Goal: Task Accomplishment & Management: Complete application form

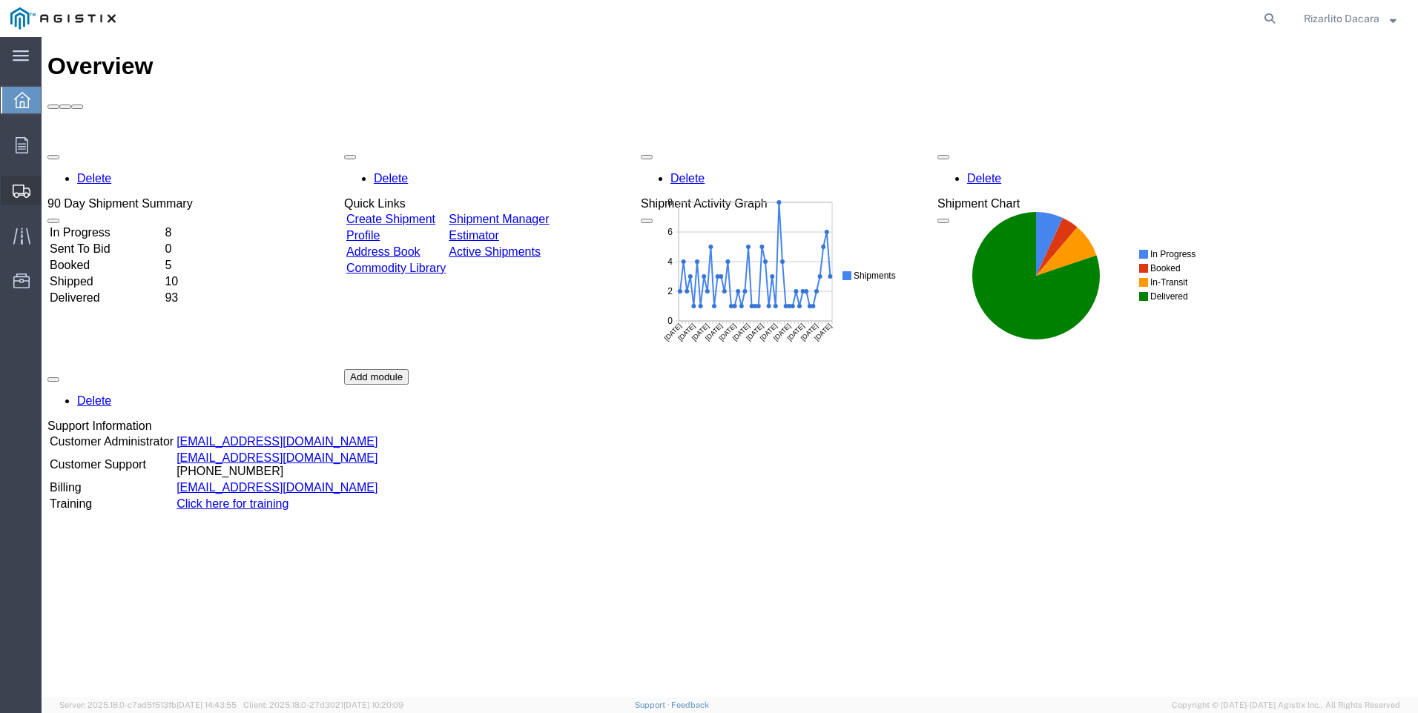
click at [0, 0] on span "Create Shipment" at bounding box center [0, 0] width 0 height 0
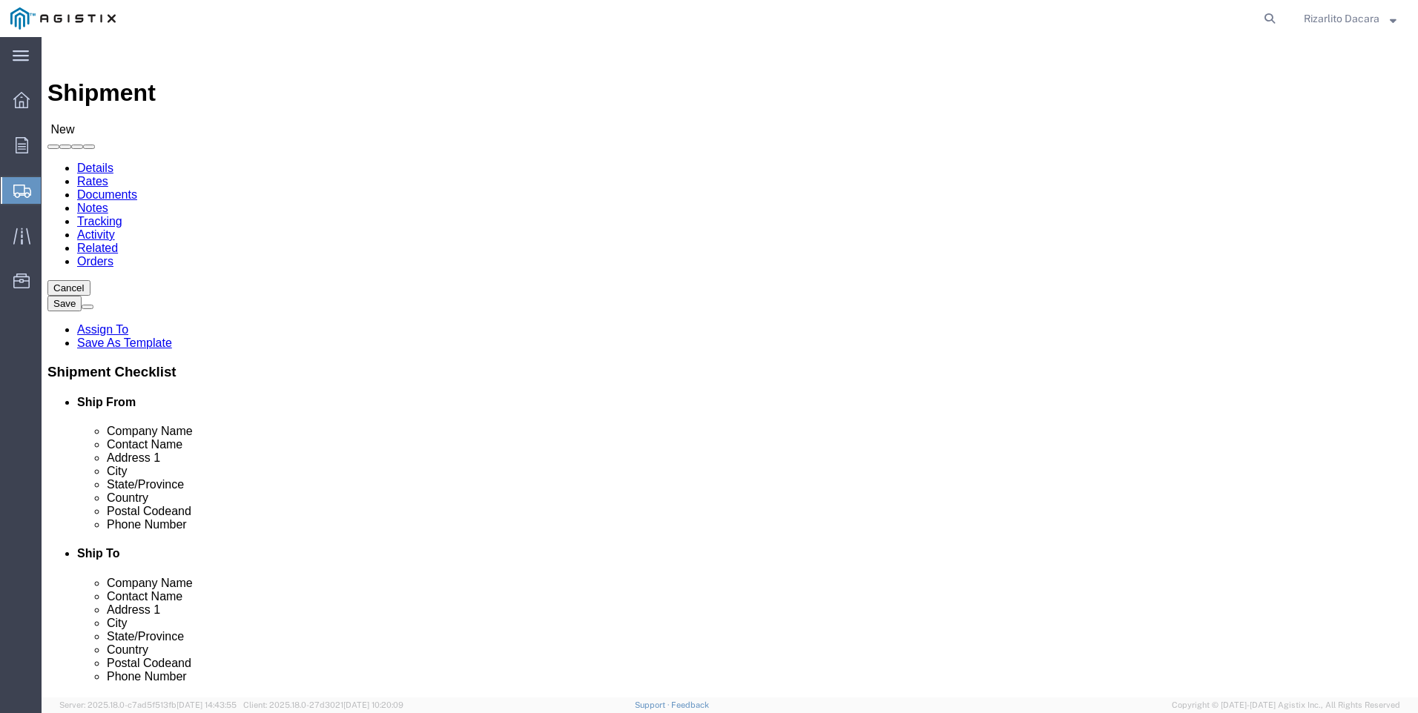
select select
click select "Select MRC Global ([PERSON_NAME] Corp) PG&E"
select select "9596"
click select "Select MRC Global ([PERSON_NAME] Corp) PG&E"
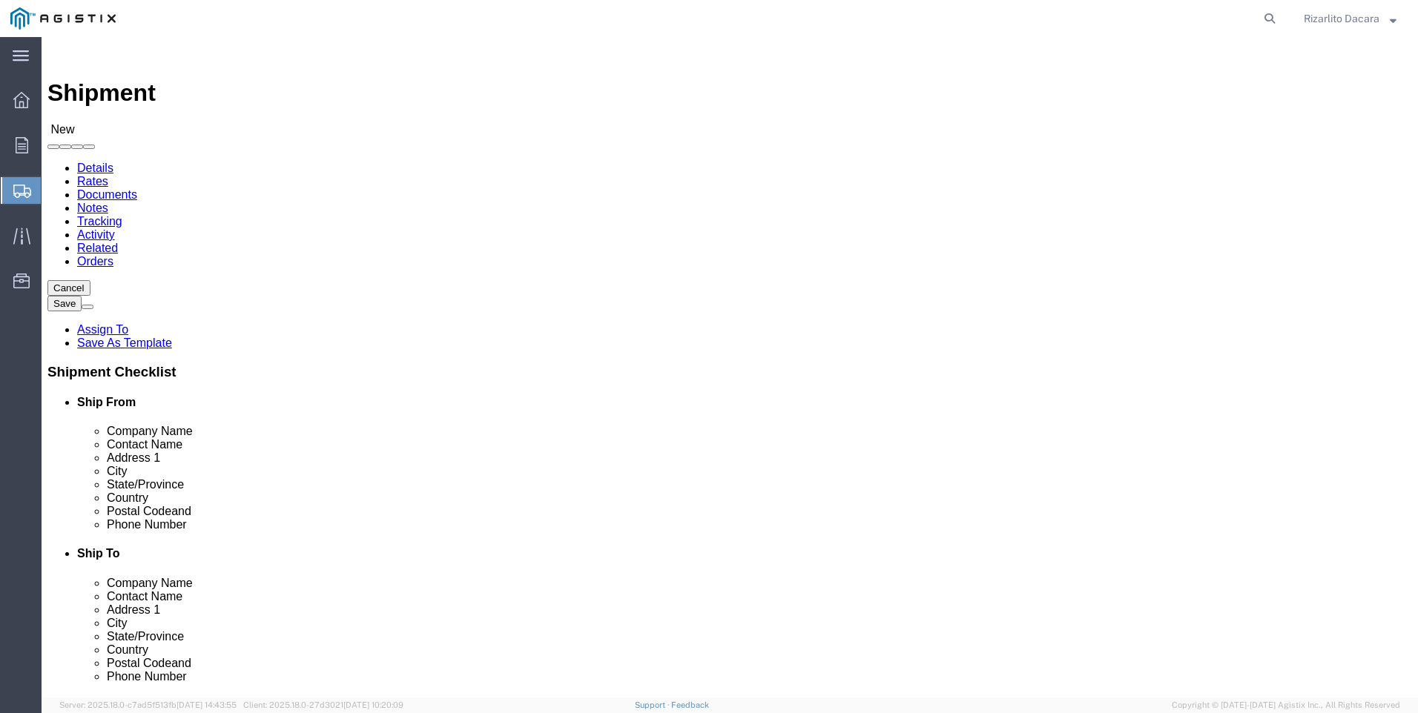
select select
select select "MYPROFILE"
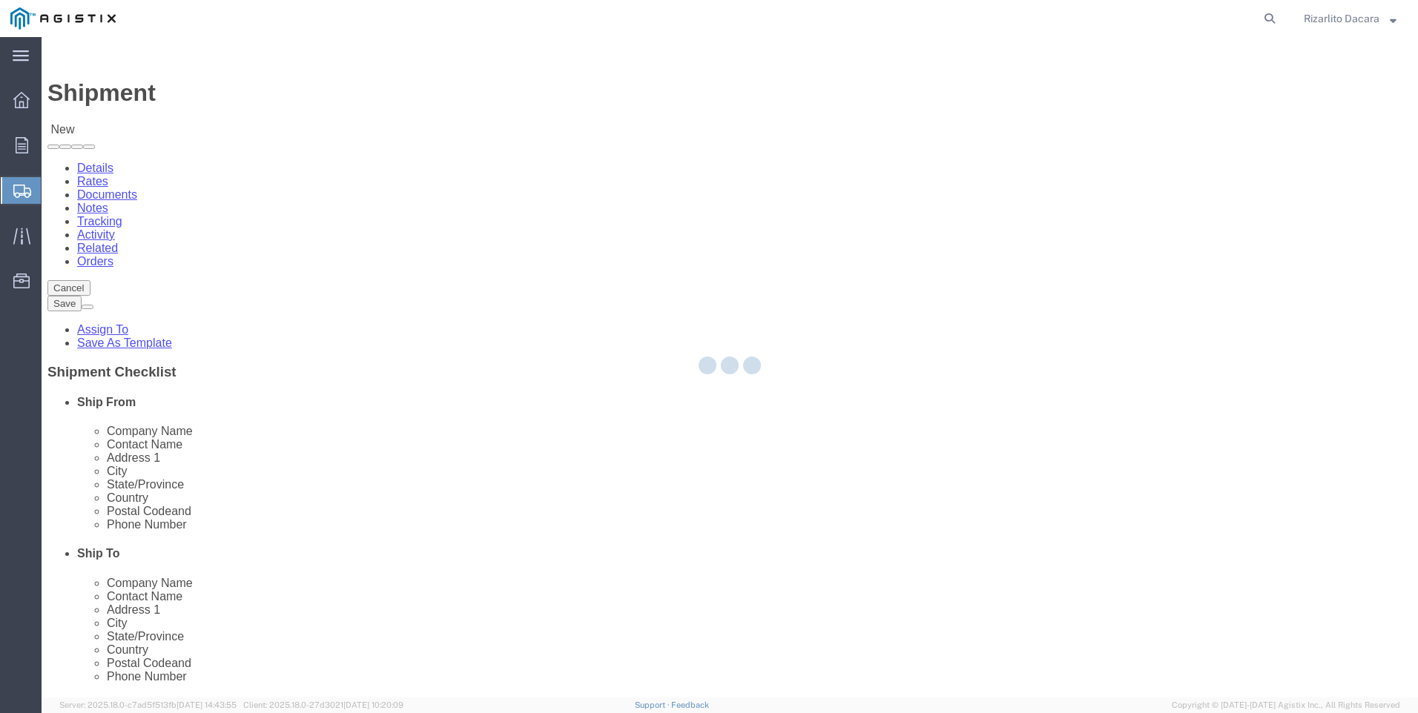
select select "CA"
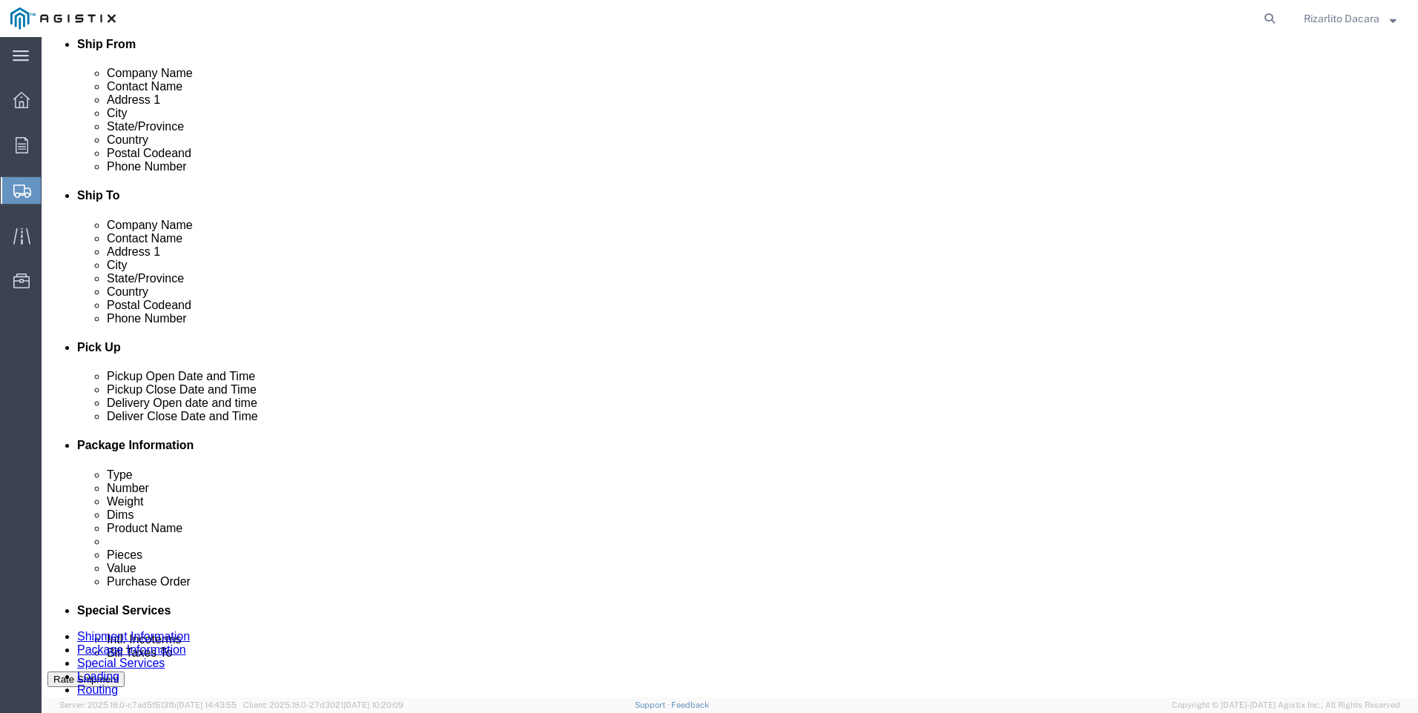
scroll to position [371, 0]
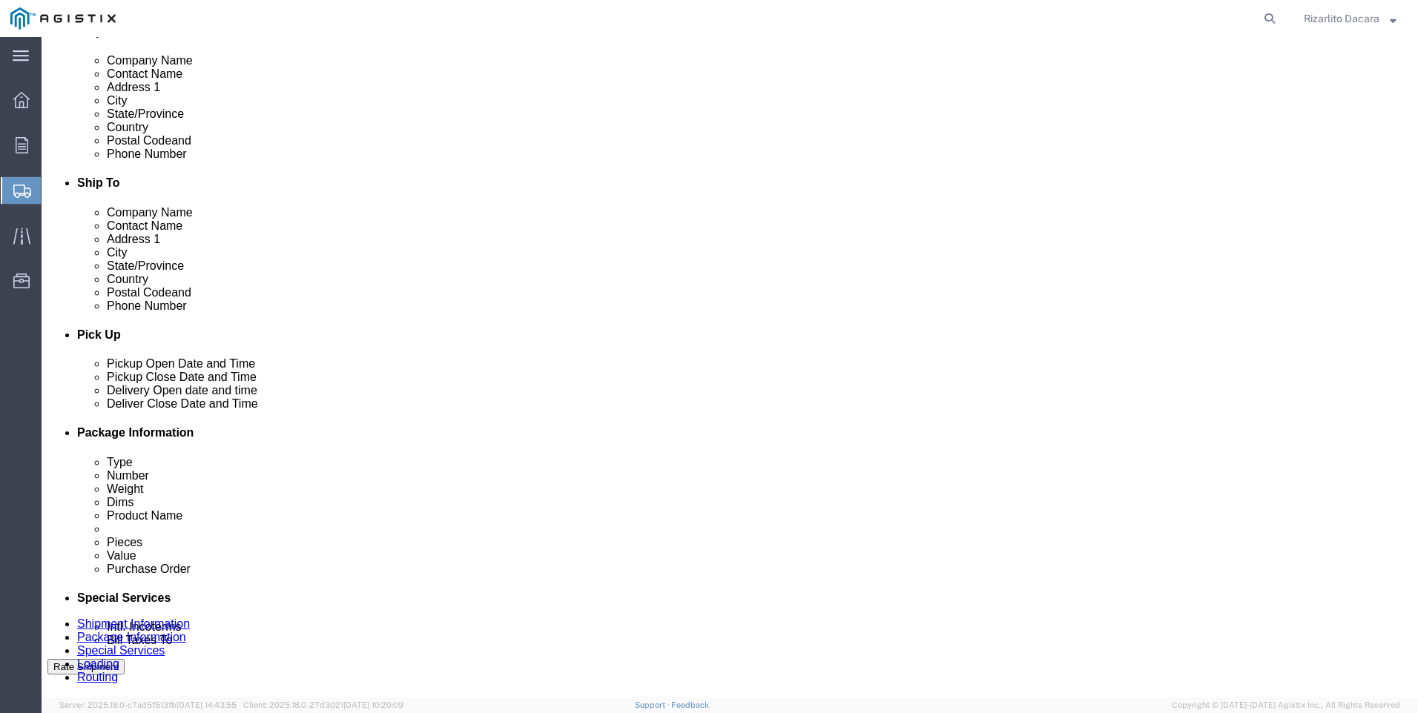
click input "text"
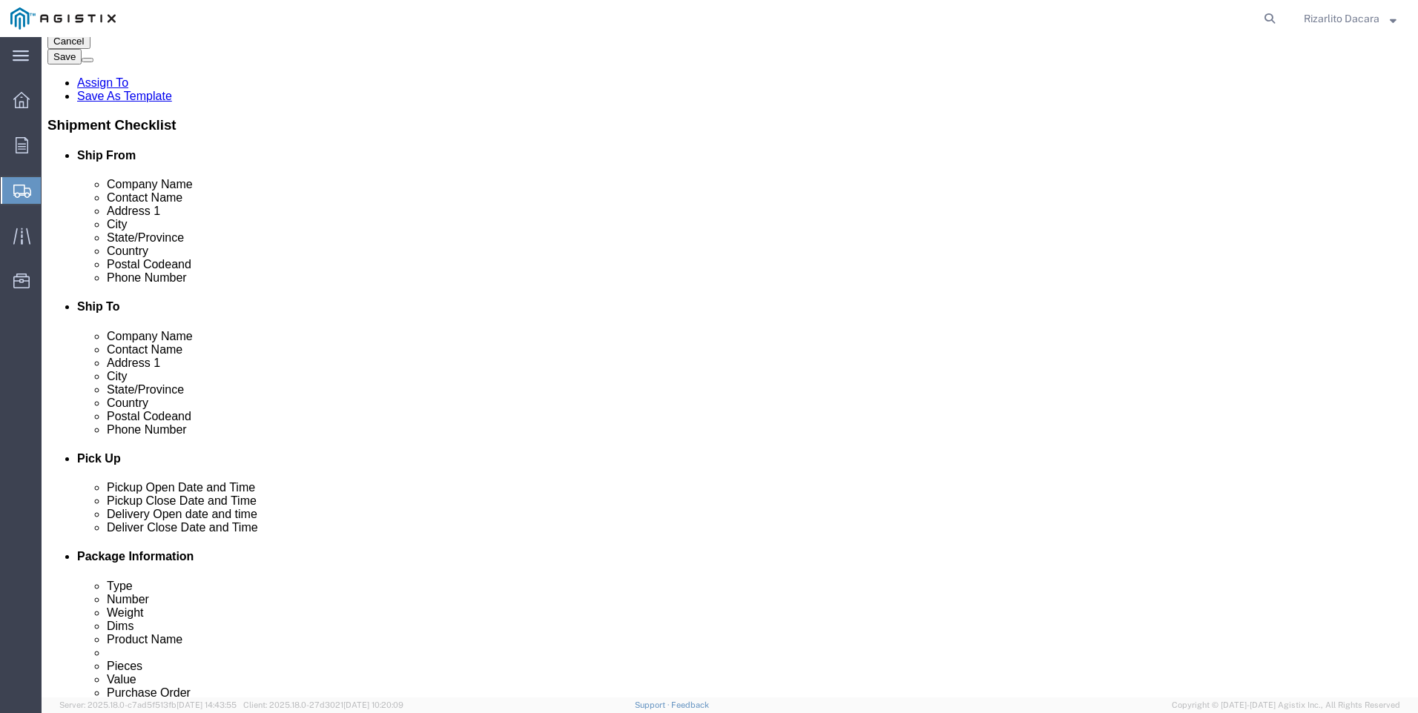
scroll to position [0, 0]
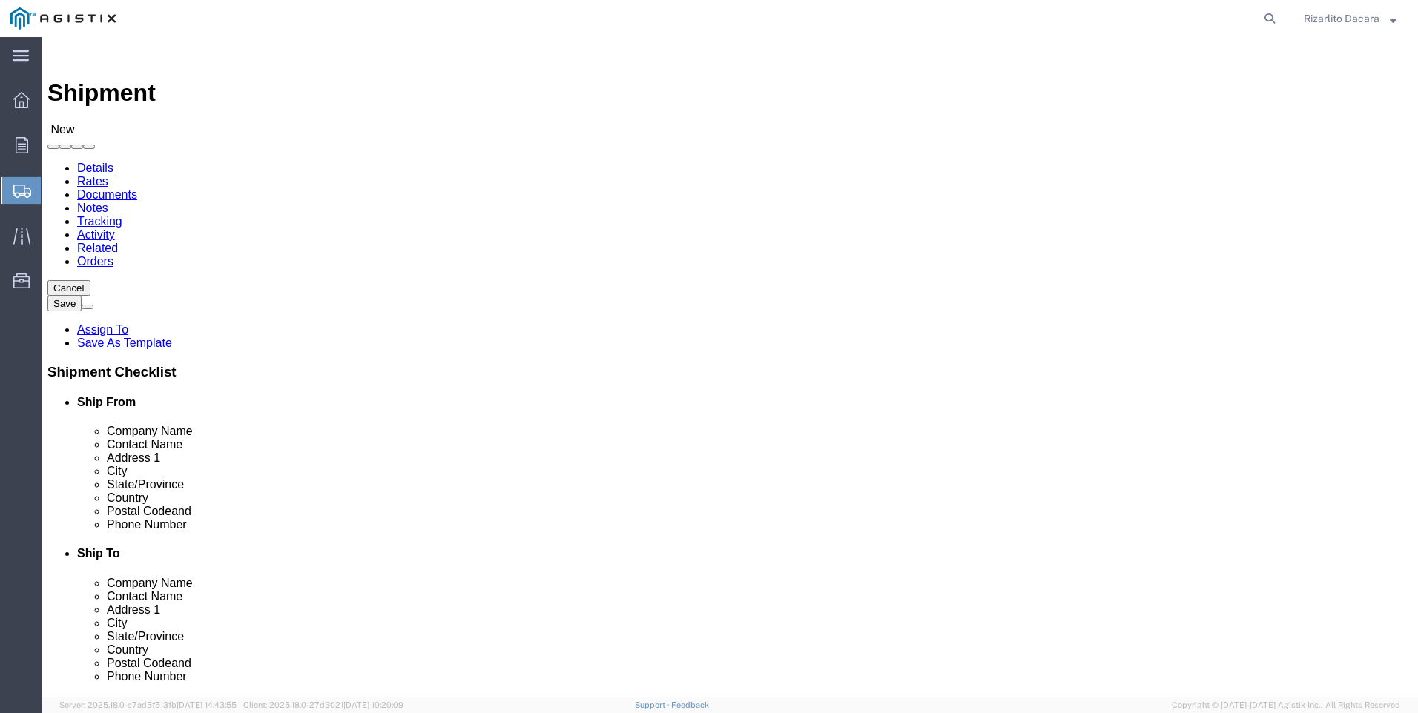
type input "6613916217"
click select "Select All Others [GEOGRAPHIC_DATA] [GEOGRAPHIC_DATA] [GEOGRAPHIC_DATA] [GEOGRA…"
select select "23082"
click select "Select All Others [GEOGRAPHIC_DATA] [GEOGRAPHIC_DATA] [GEOGRAPHIC_DATA] [GEOGRA…"
click input "text"
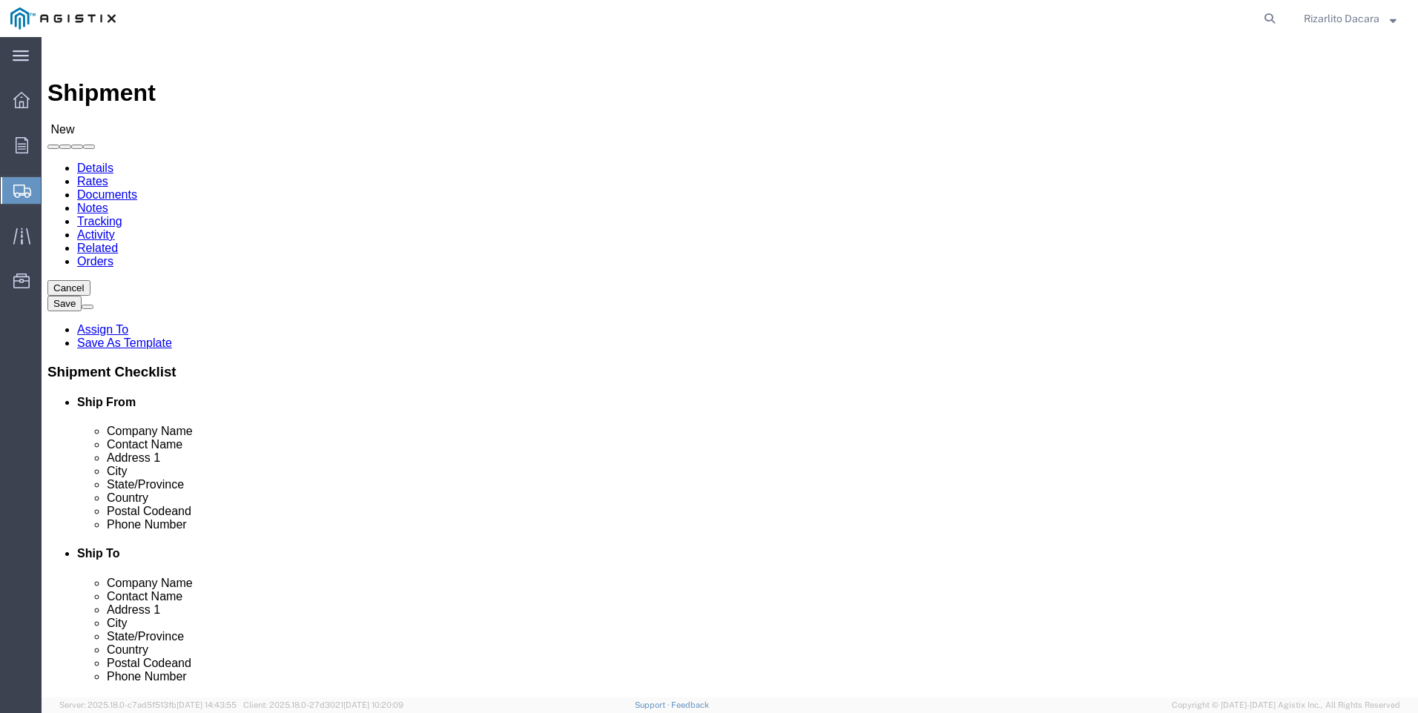
type input "stock"
click p "- PG&E - ([GEOGRAPHIC_DATA]) [STREET_ADDRESS]"
select select "CA"
type input "Stockton"
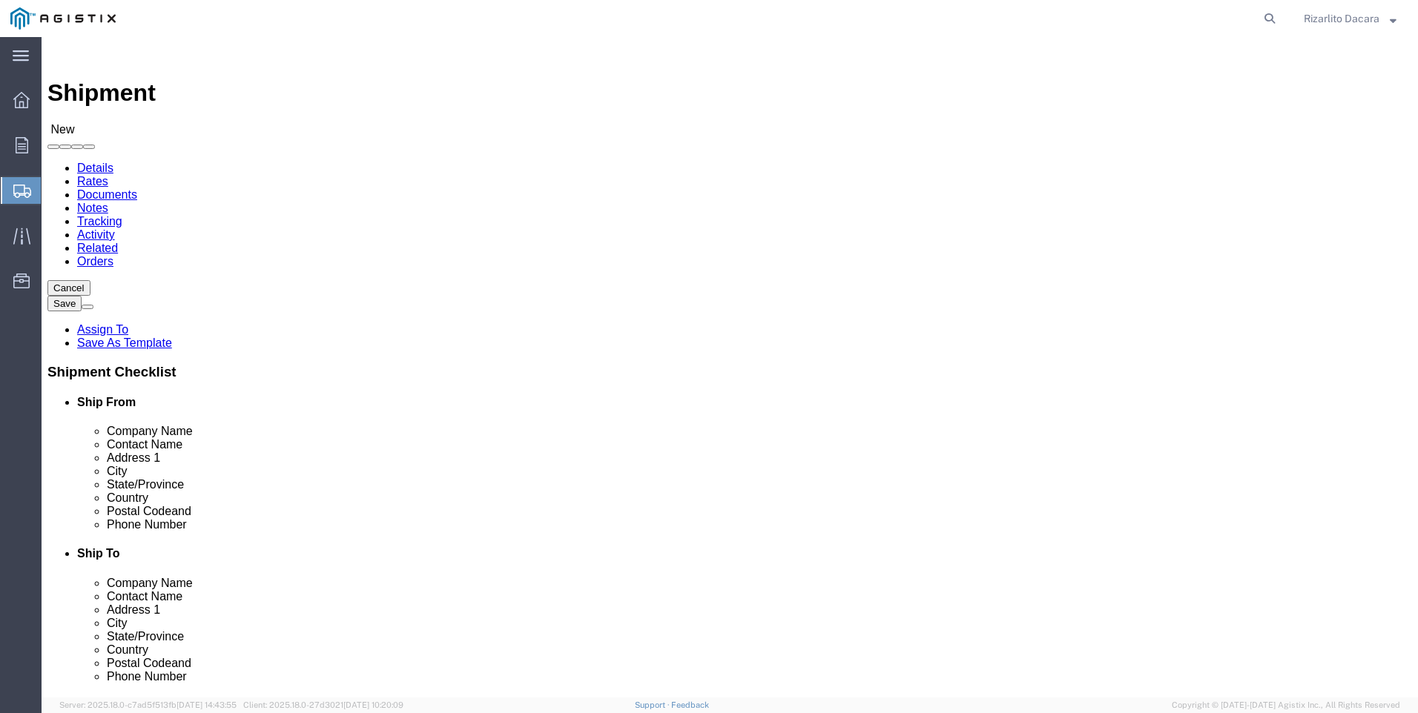
click div "Location My Profile Location (OBSOLETE) [PERSON_NAME] SC - GC TRAILER (OBSOLETE…"
click input "text"
type input "S"
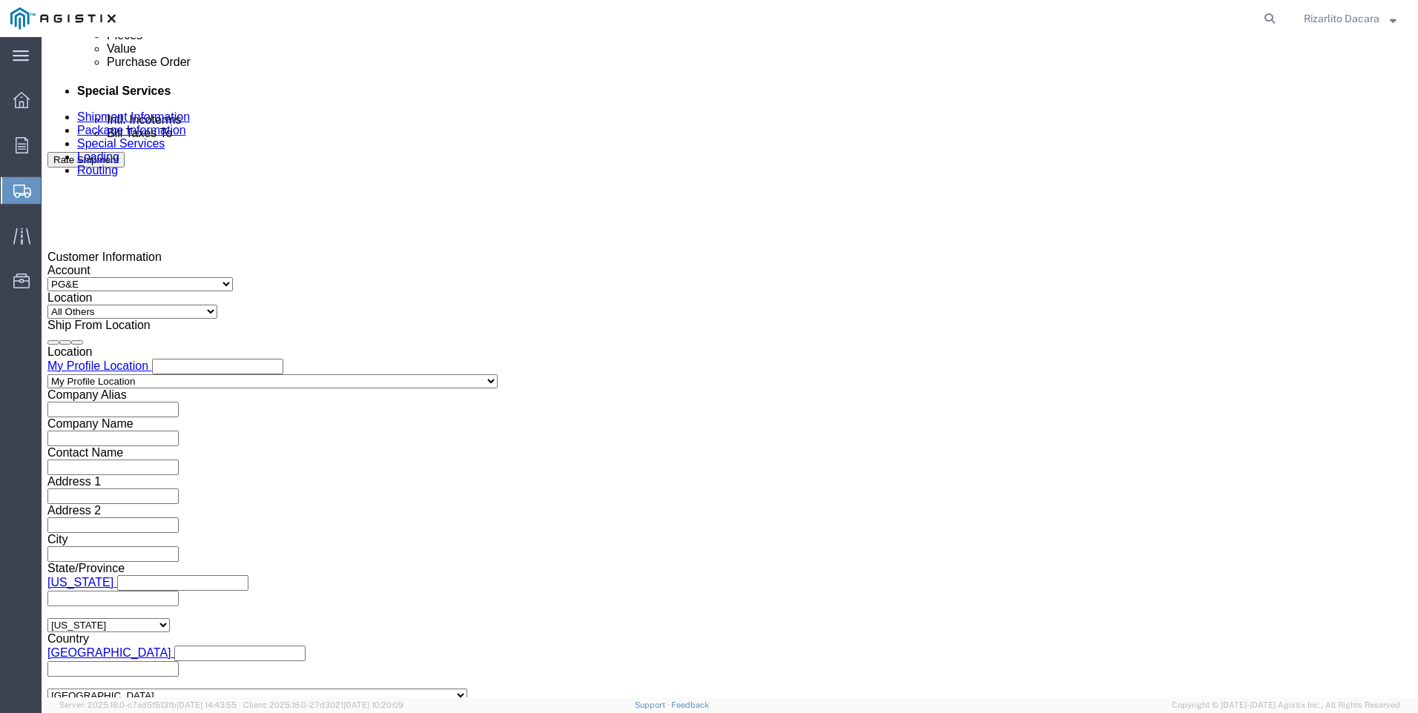
scroll to position [890, 0]
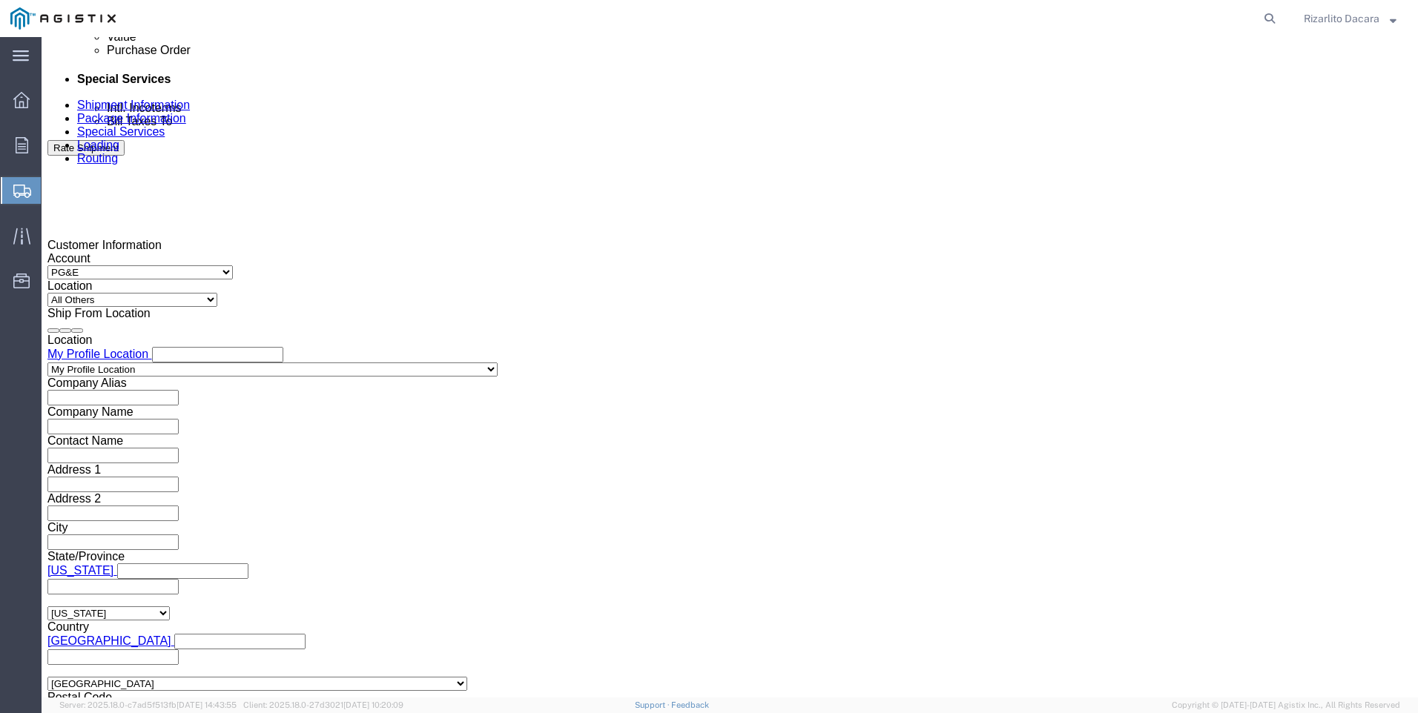
type input "[PERSON_NAME]"
click div "[DATE] 11:00 AM"
click input "11:00 AM"
type input "7:00 AM"
click button "Apply"
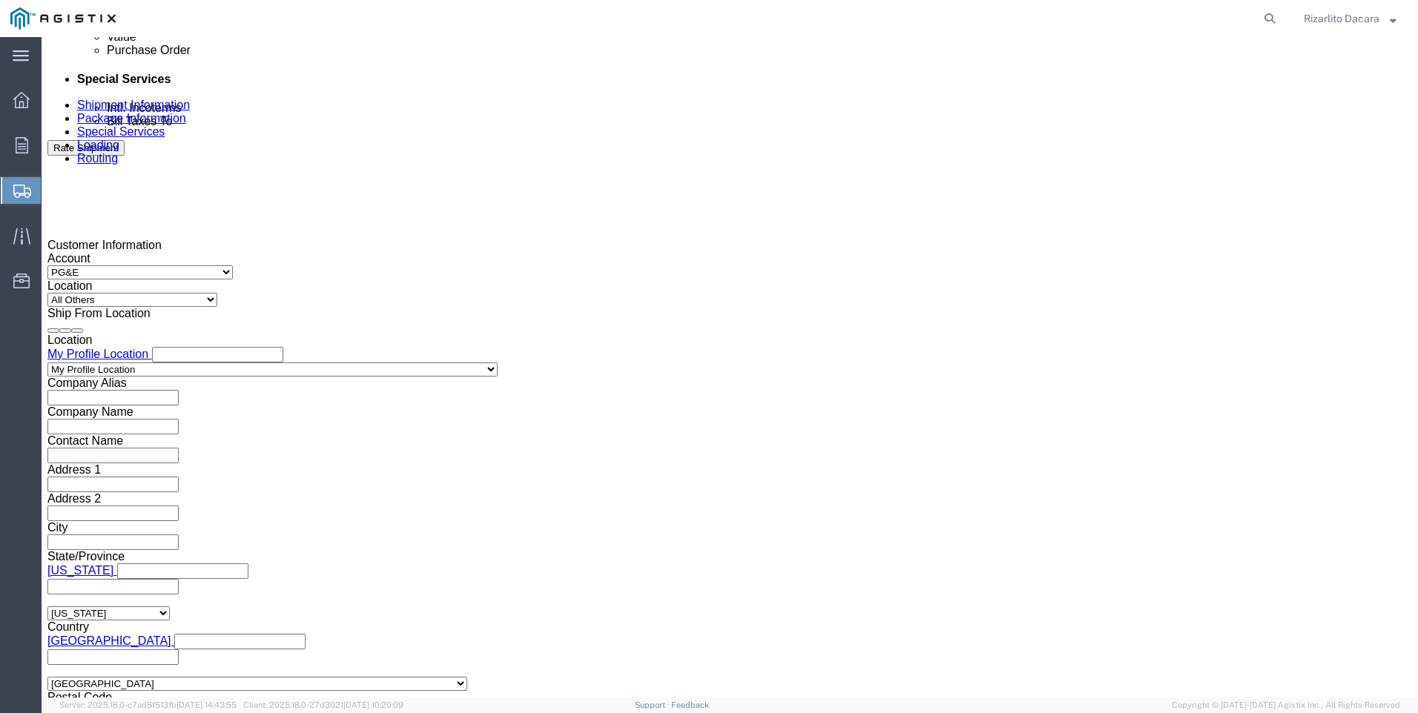
click div "[DATE] 8:00 AM"
type input "10:00 AM"
click button "Apply"
click div
click input "11:00 AM"
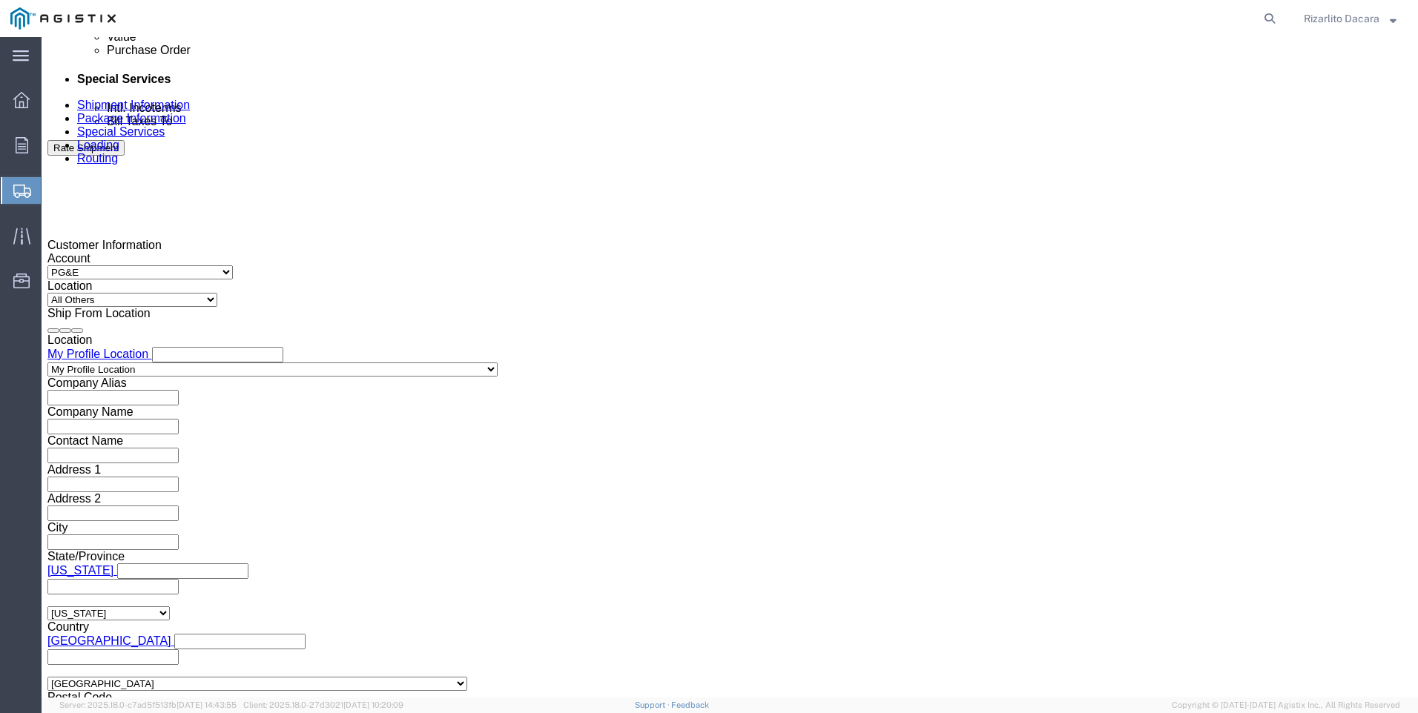
type input "7:00 AM"
click button "Apply"
click div
type input "10:00 AM"
click button "Apply"
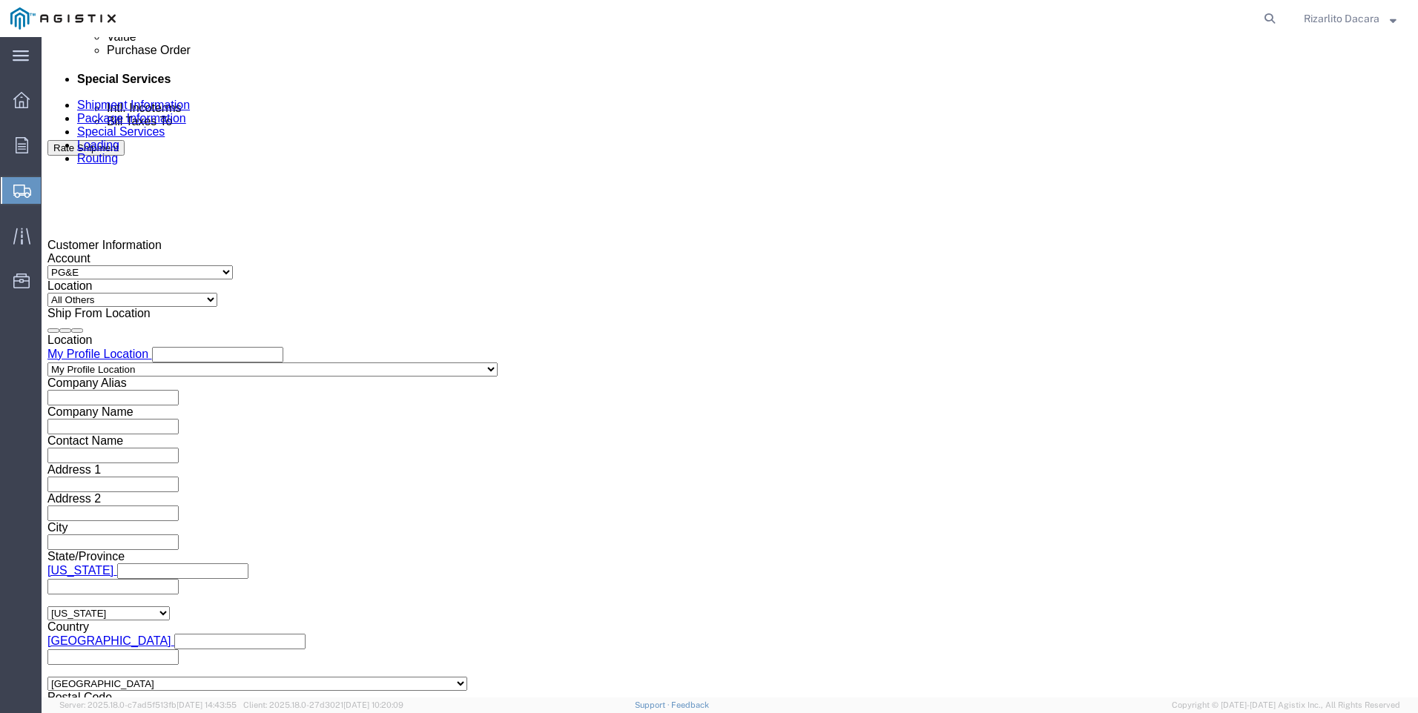
click input "text"
type input "3501412585"
click select "Select Account Type Activity ID Airline Appointment Number ASN Batch Request # …"
select select "SALEORDR"
click select "Select Account Type Activity ID Airline Appointment Number ASN Batch Request # …"
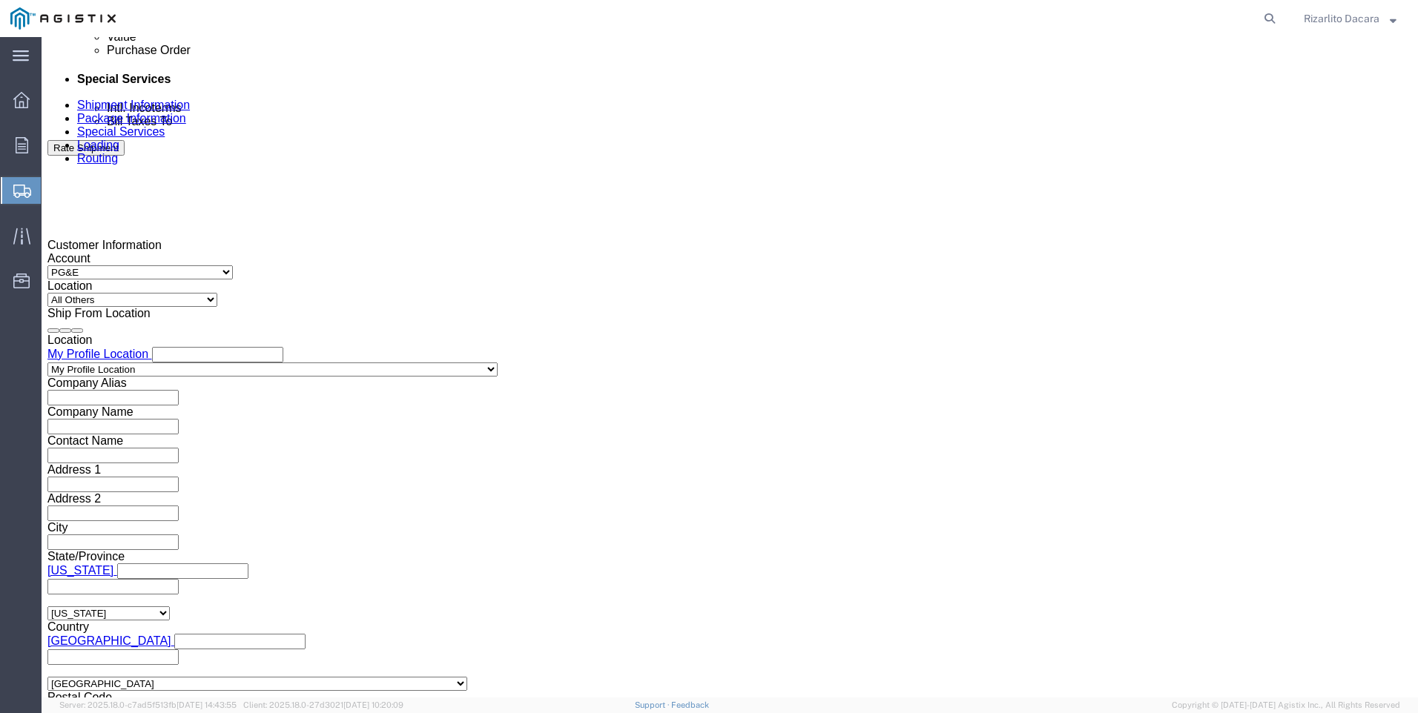
click input "text"
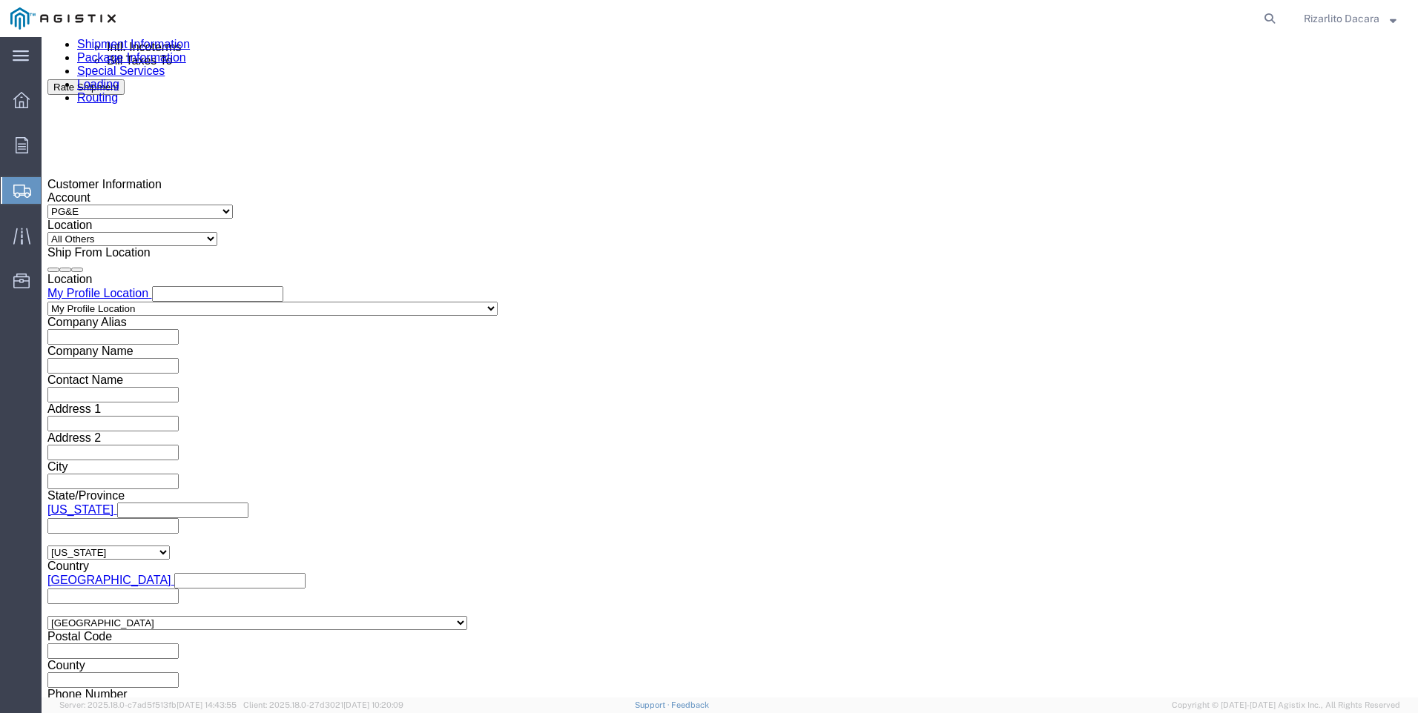
scroll to position [1048, 0]
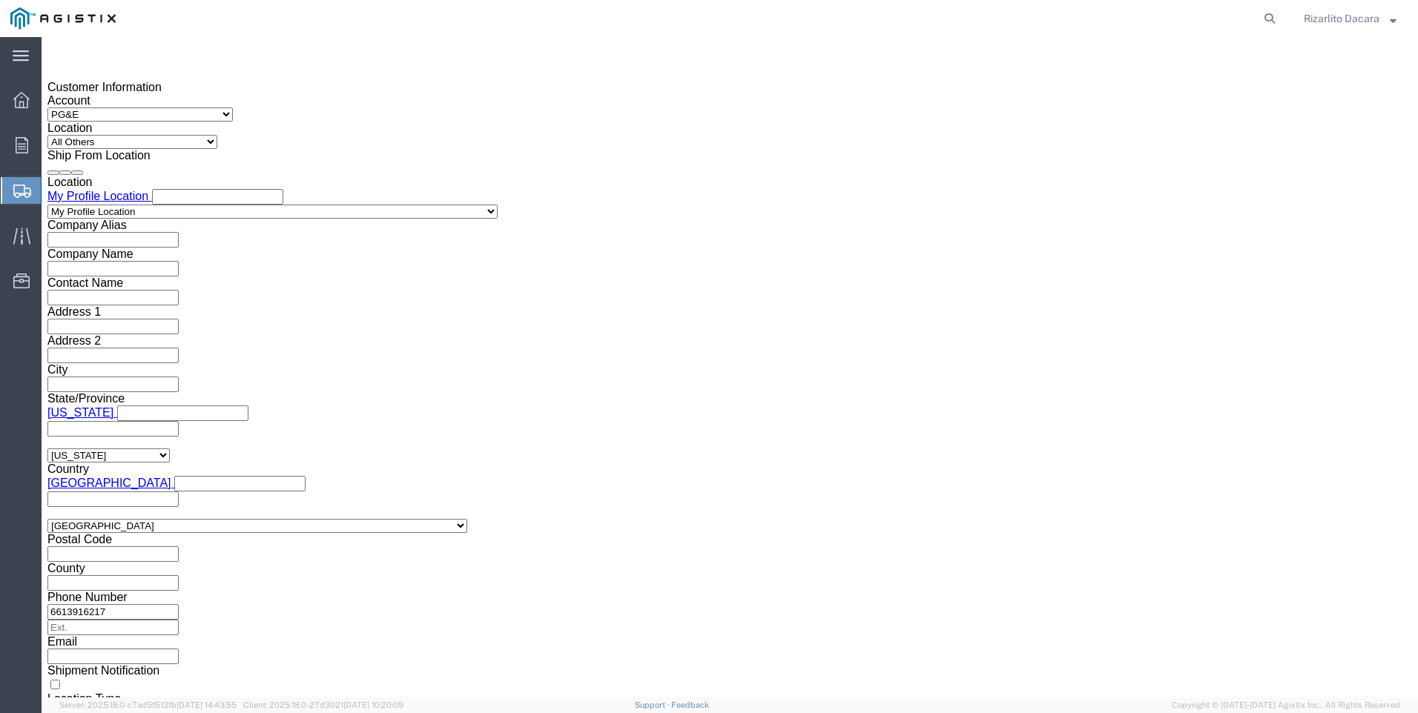
type input "6004405"
click button "Continue"
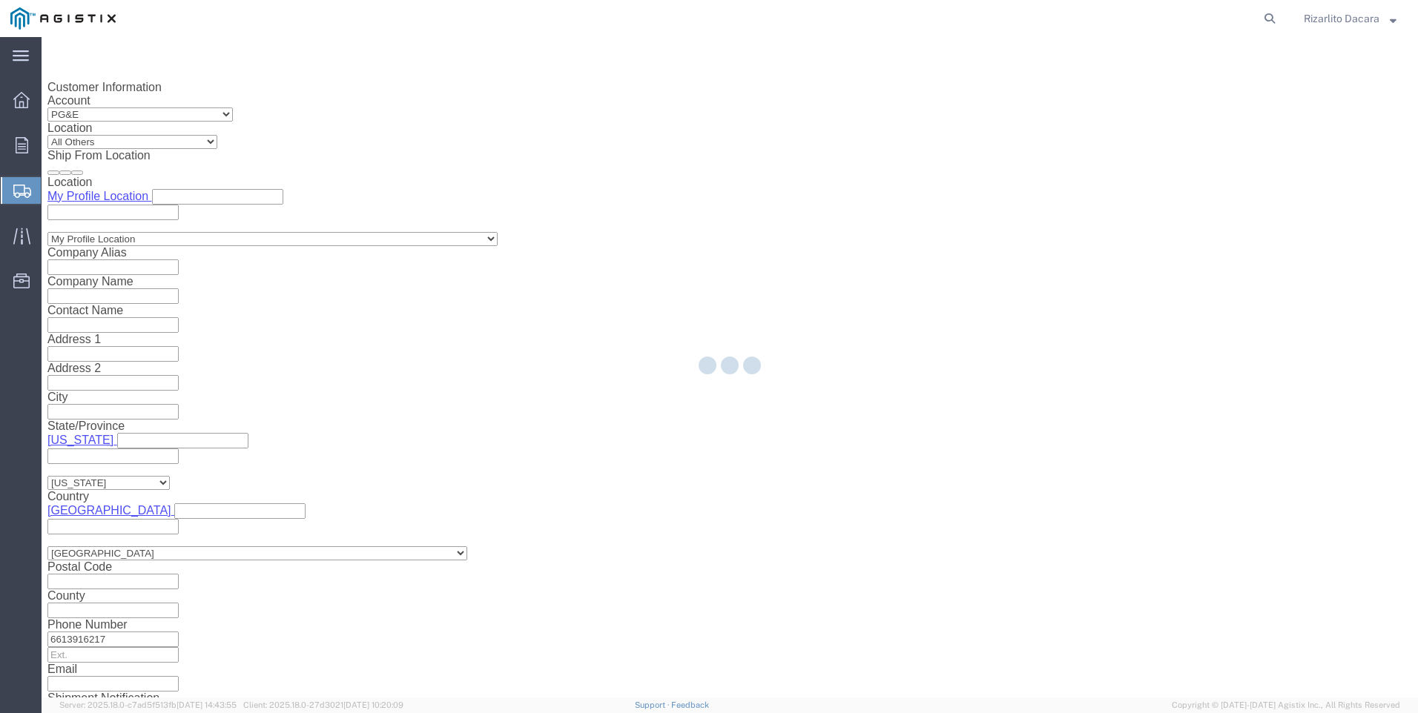
select select "21483"
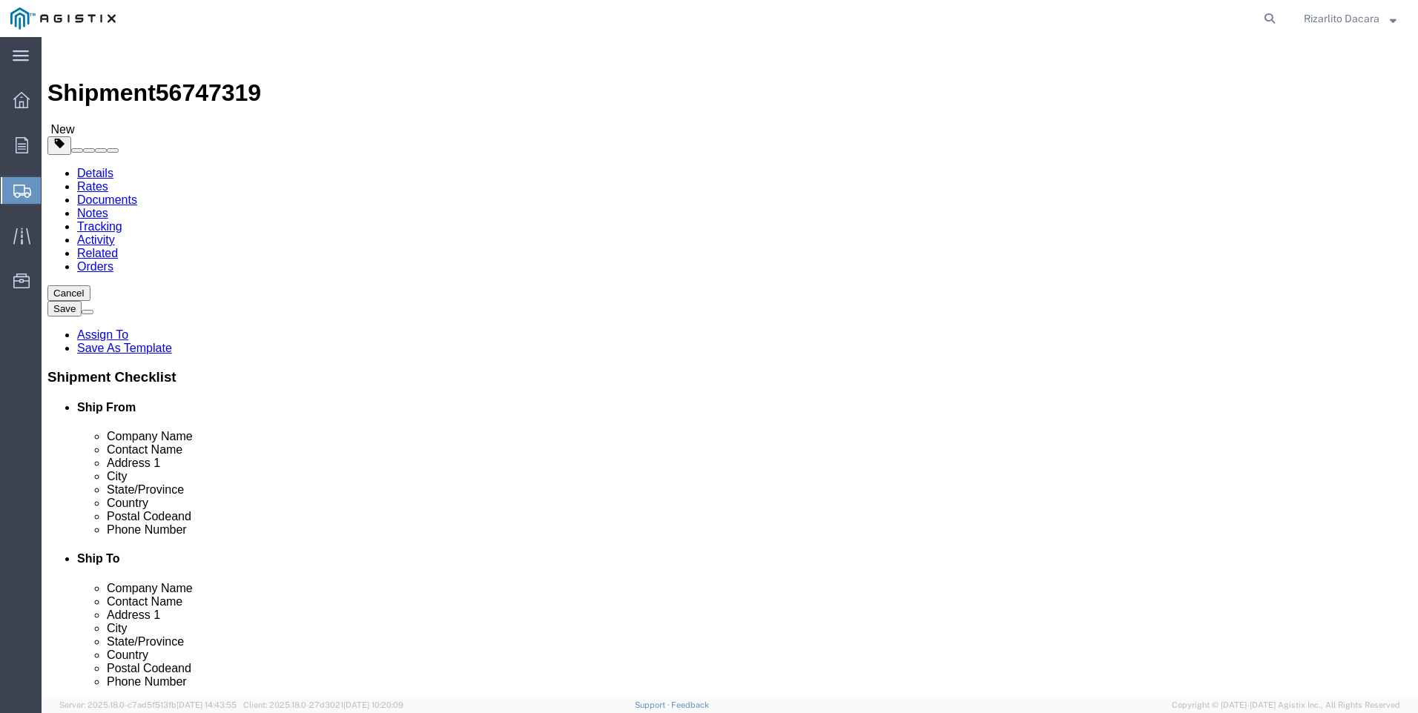
click select "Select Bulk Bundle(s) Cardboard Box(es) Carton(s) Crate(s) Drum(s) (Fiberboard)…"
select select "YRPK"
click select "Select Bulk Bundle(s) Cardboard Box(es) Carton(s) Crate(s) Drum(s) (Fiberboard)…"
click input "1"
drag, startPoint x: 235, startPoint y: 291, endPoint x: 232, endPoint y: 279, distance: 12.2
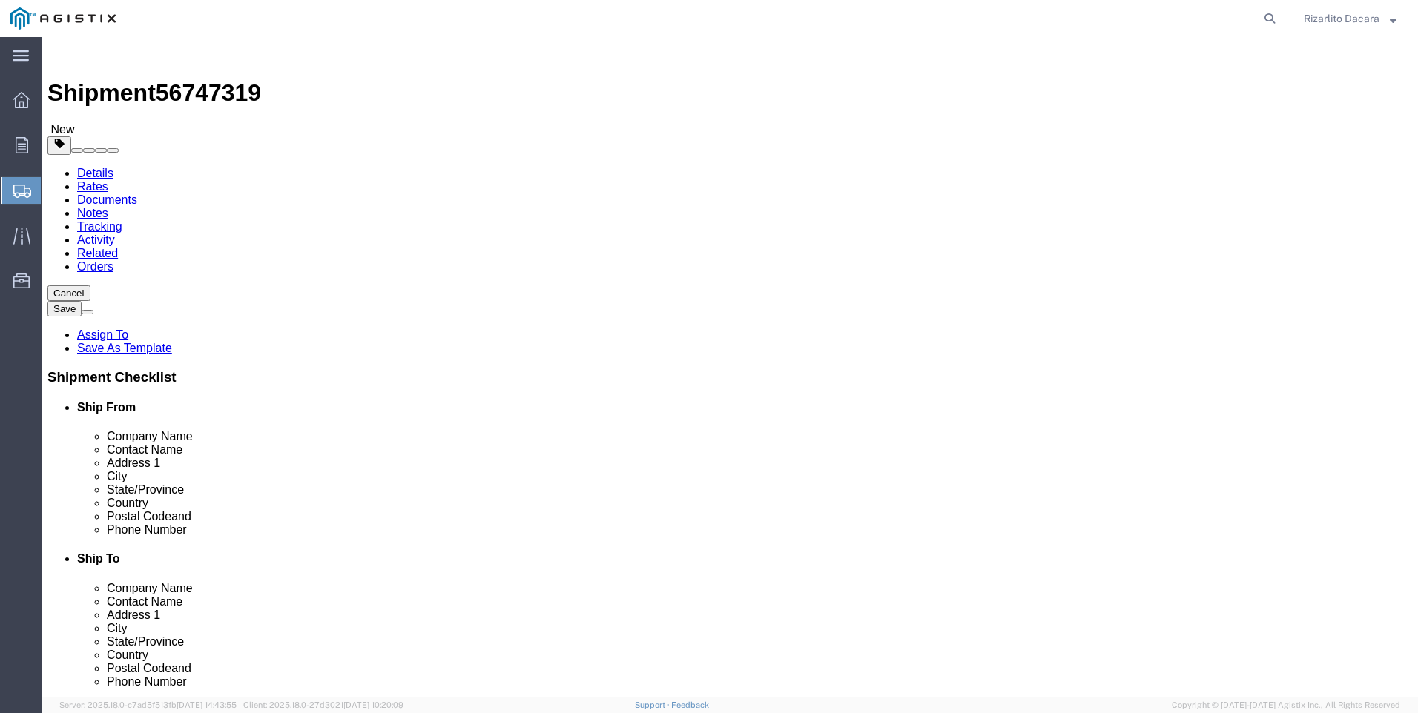
click input "21"
type input "23"
click input "text"
type input "516"
type input "8"
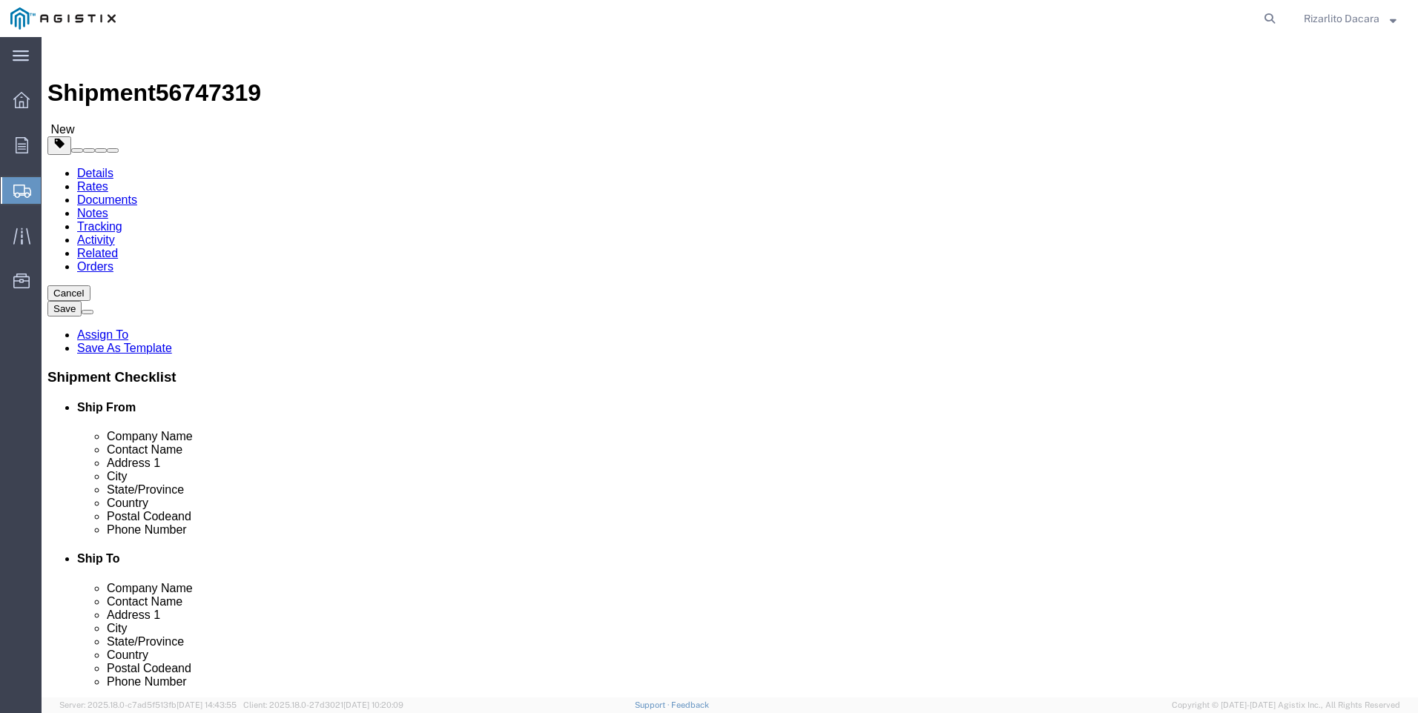
type input "8"
type input "34133"
click span
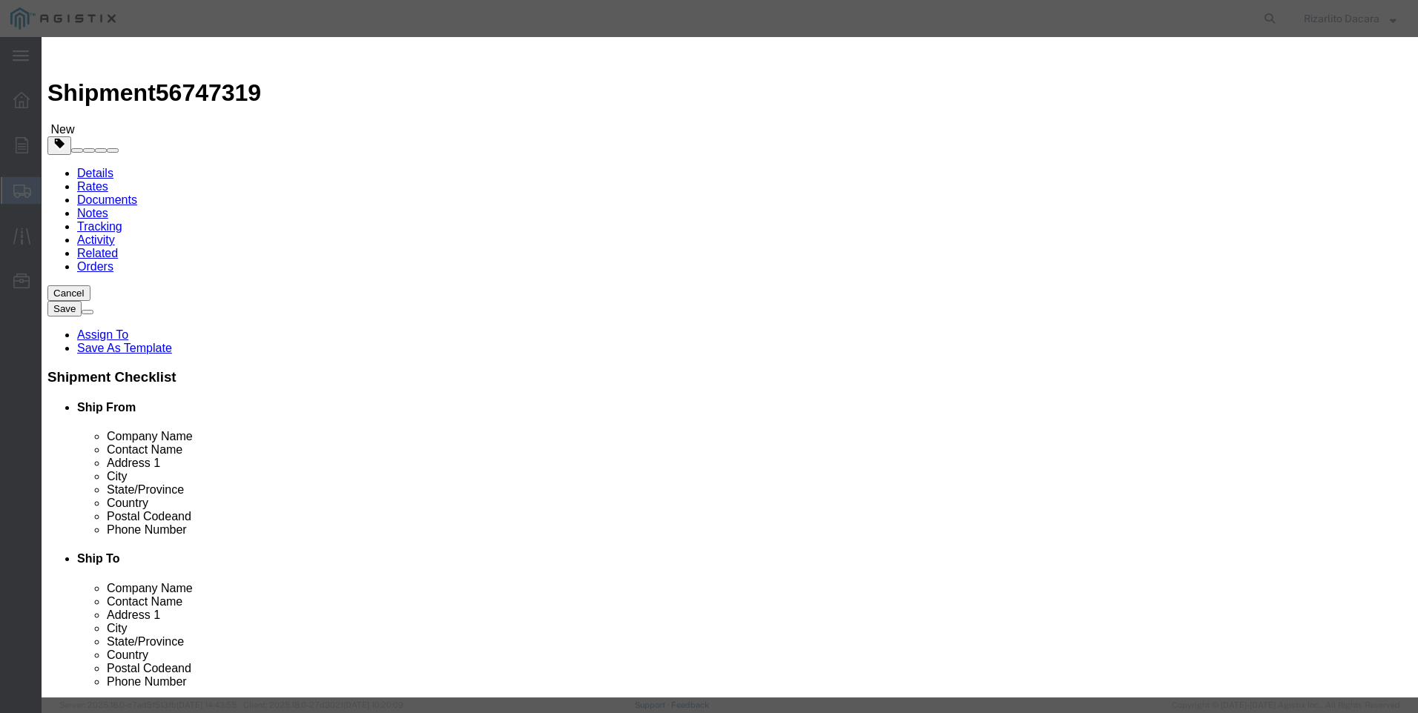
click input "text"
type input "8 std blk smls pipe drl"
click input "0"
type input "23"
click input "text"
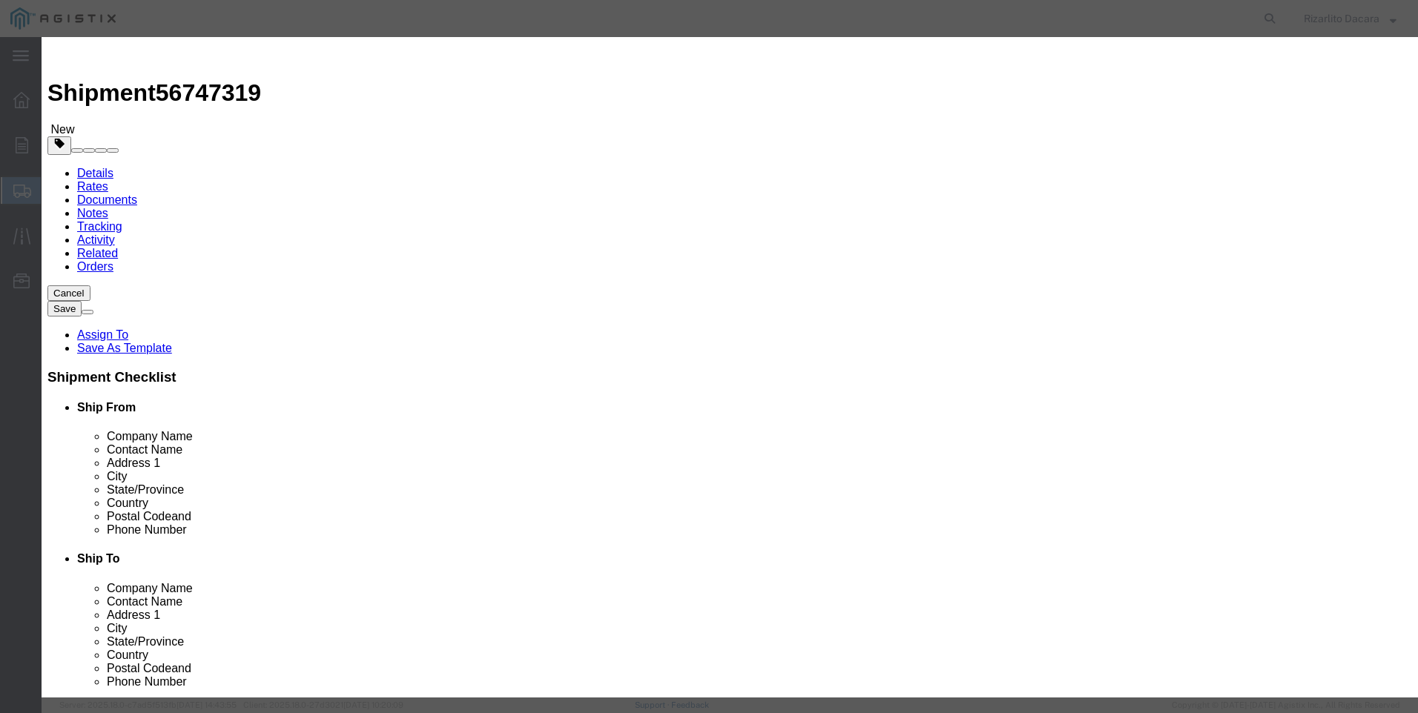
type input "63,739.79"
click select "Select 50 55 60 65 70 85 92.5 100 125 175 250 300 400"
select select "60"
click select "Select 50 55 60 65 70 85 92.5 100 125 175 250 300 400"
click button "Save & Close"
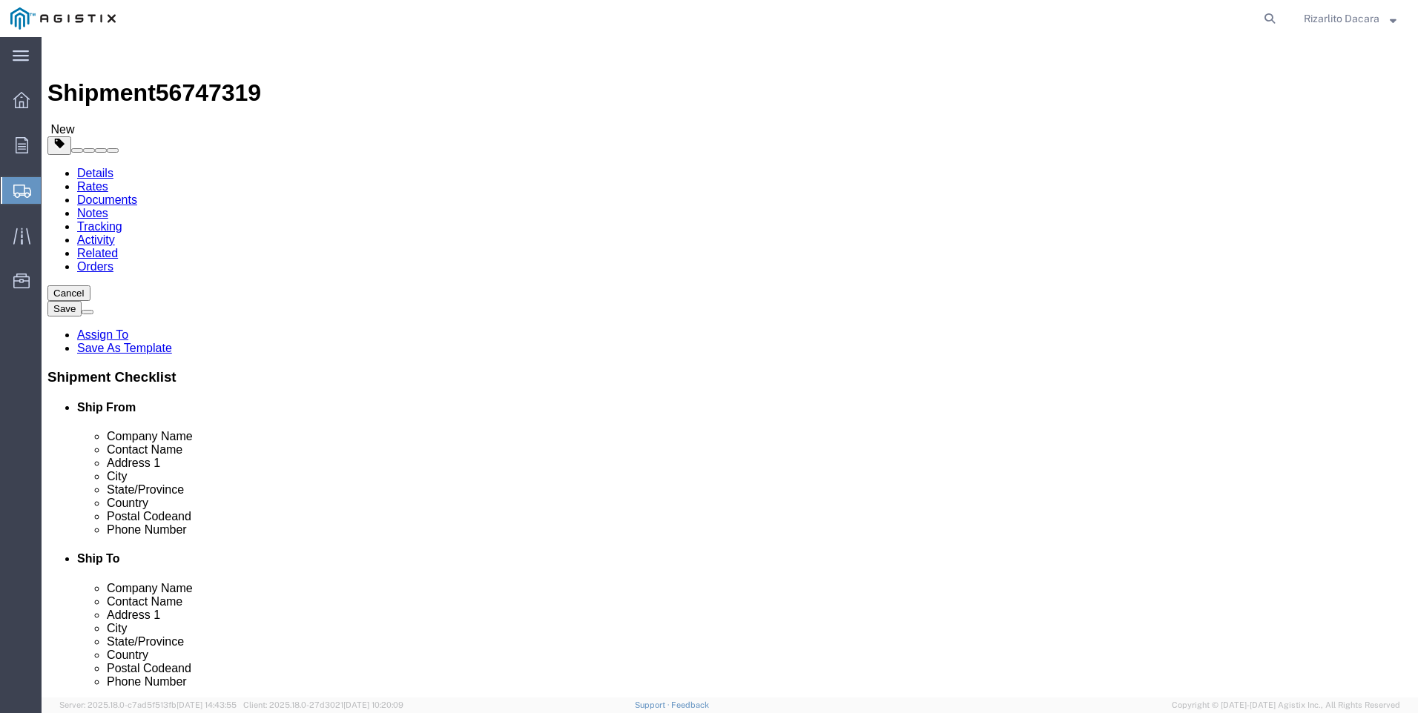
click button "Rate Shipment"
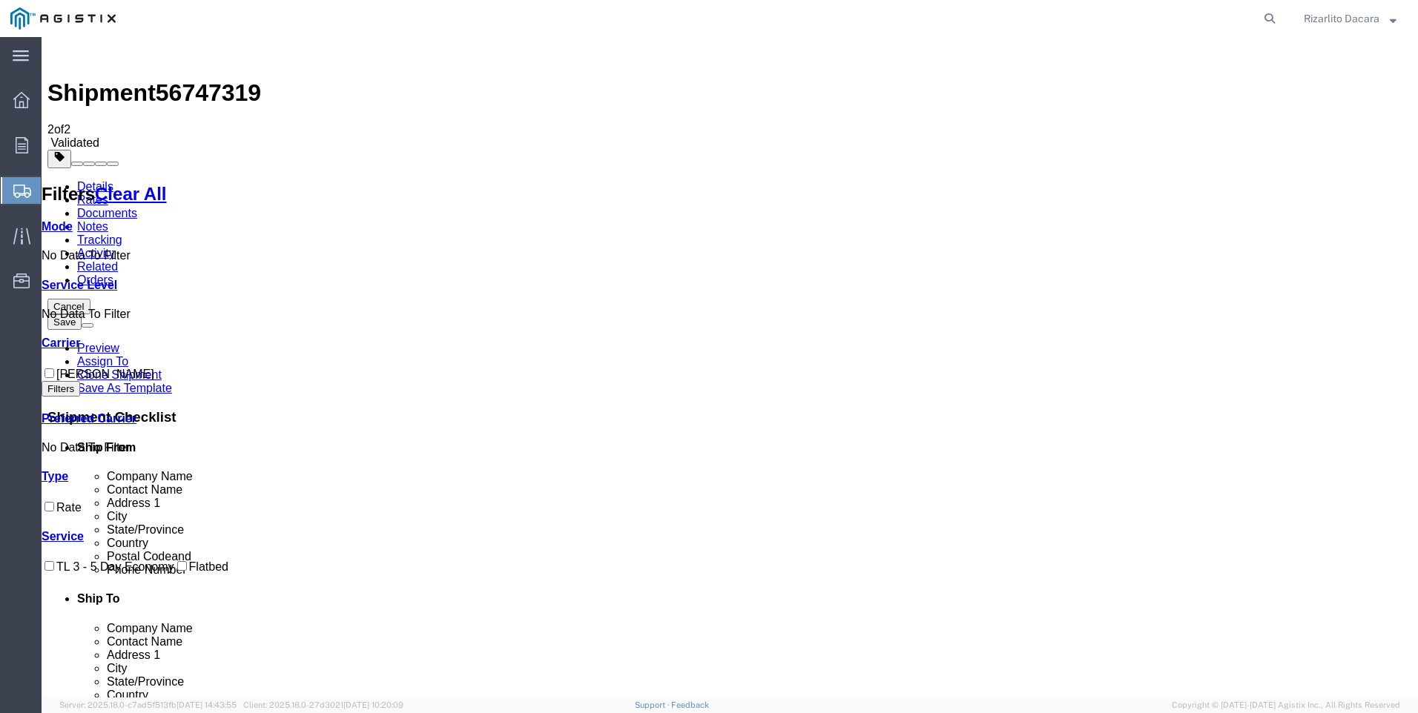
checkbox input "true"
